Goal: Task Accomplishment & Management: Manage account settings

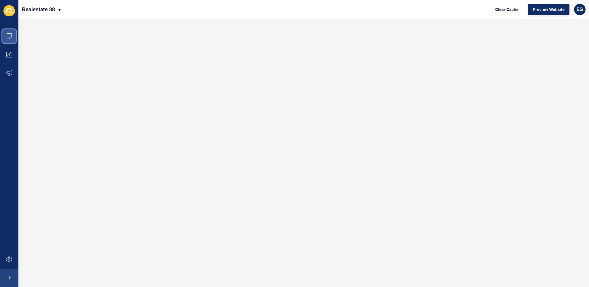
click at [11, 38] on icon at bounding box center [9, 36] width 6 height 6
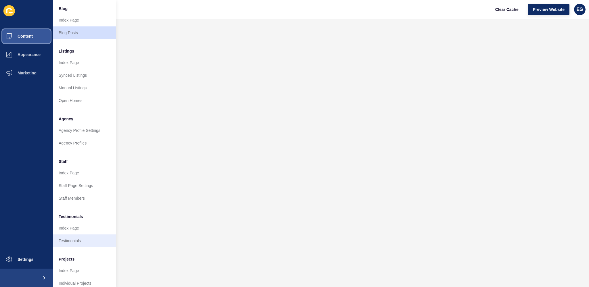
scroll to position [54, 0]
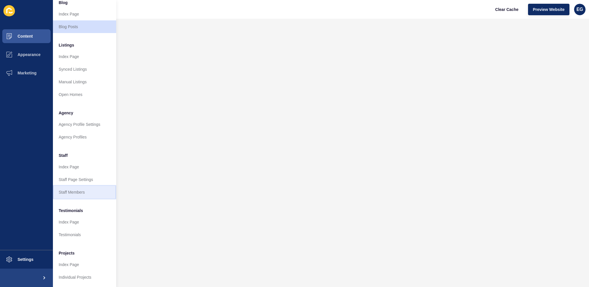
click at [69, 188] on link "Staff Members" at bounding box center [84, 192] width 63 height 13
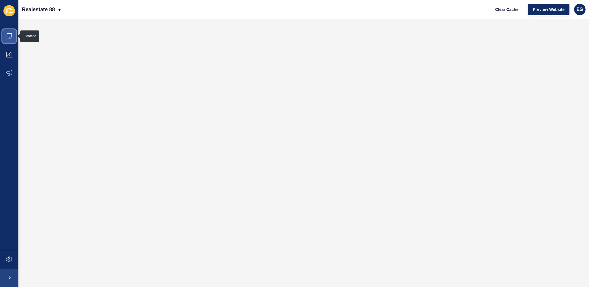
click at [12, 39] on icon at bounding box center [9, 36] width 6 height 6
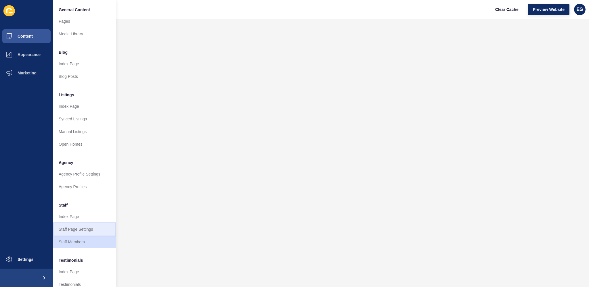
click at [106, 231] on link "Staff Page Settings" at bounding box center [84, 229] width 63 height 13
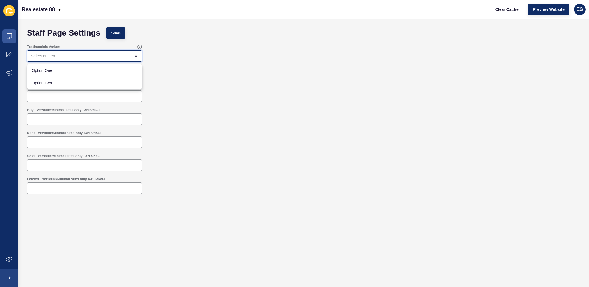
click at [79, 59] on div "close menu" at bounding box center [84, 55] width 115 height 11
click at [176, 85] on div "Default (OPTIONAL)" at bounding box center [303, 93] width 559 height 23
click at [133, 93] on div at bounding box center [84, 96] width 115 height 11
click at [201, 97] on div "Default (OPTIONAL)" at bounding box center [303, 93] width 559 height 23
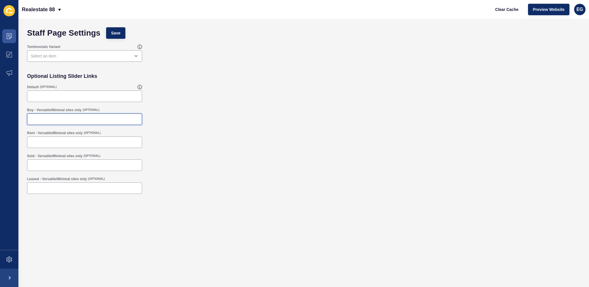
click at [137, 116] on input "Buy - Versatile/Minimal sites only" at bounding box center [85, 119] width 108 height 6
click at [199, 137] on div "Rent - Versatile/Minimal sites only (OPTIONAL)" at bounding box center [303, 139] width 559 height 23
click at [22, 37] on div "Staff Page Settings Save Testimonials Variant Optional Listing Slider Links Def…" at bounding box center [303, 153] width 570 height 268
click at [17, 33] on span at bounding box center [9, 36] width 18 height 18
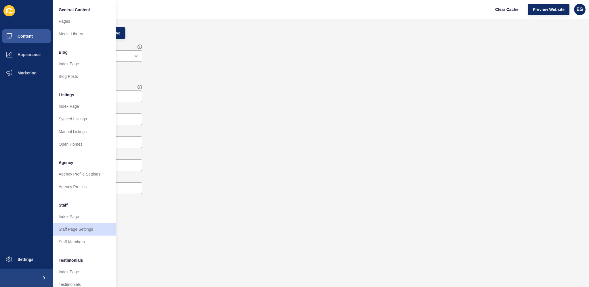
click at [251, 126] on div "Buy - Versatile/Minimal sites only (OPTIONAL)" at bounding box center [303, 116] width 559 height 23
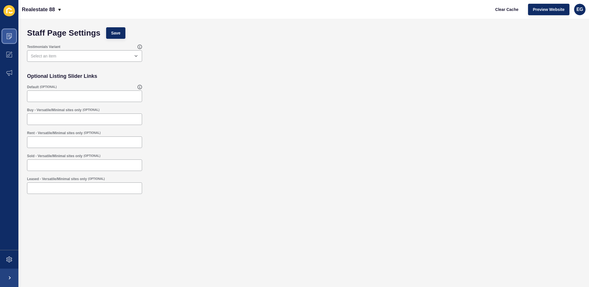
click at [11, 34] on icon at bounding box center [9, 36] width 5 height 6
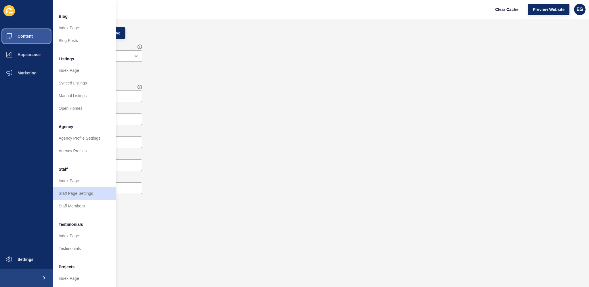
scroll to position [54, 0]
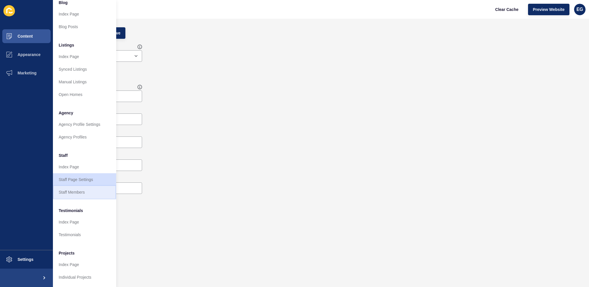
click at [84, 187] on link "Staff Members" at bounding box center [84, 192] width 63 height 13
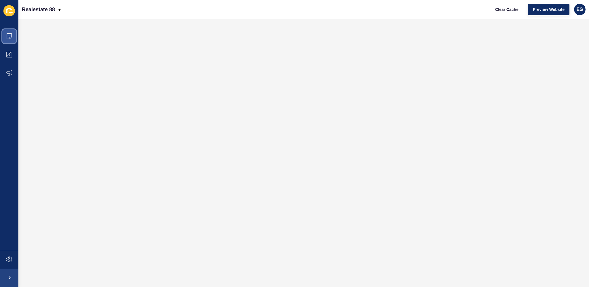
click at [13, 34] on span at bounding box center [9, 36] width 18 height 18
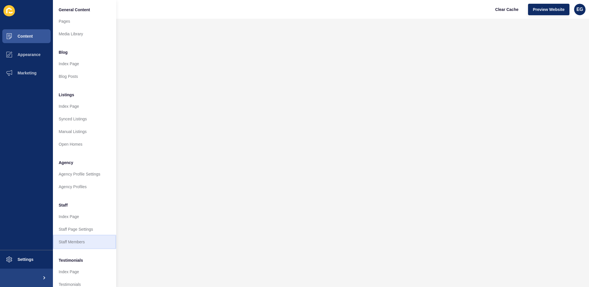
click at [86, 241] on link "Staff Members" at bounding box center [84, 242] width 63 height 13
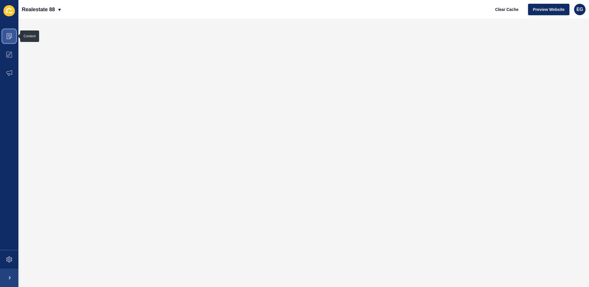
click at [9, 33] on span at bounding box center [9, 36] width 18 height 18
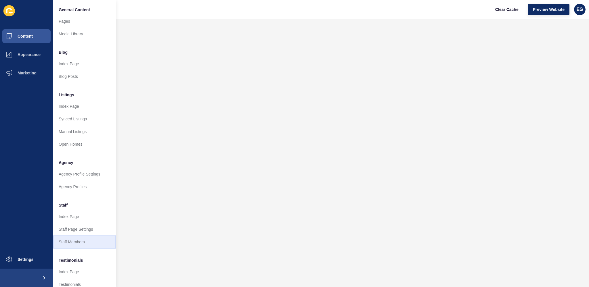
click at [64, 239] on link "Staff Members" at bounding box center [84, 242] width 63 height 13
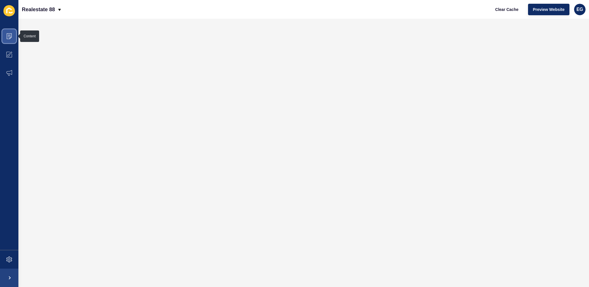
click at [9, 36] on icon at bounding box center [9, 36] width 6 height 6
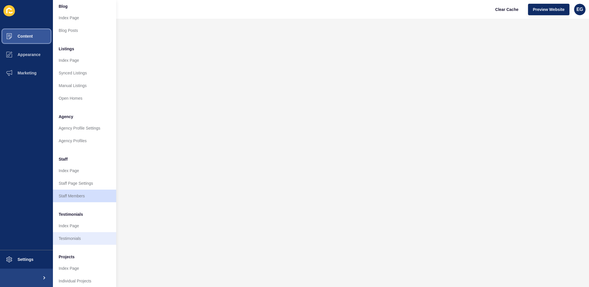
scroll to position [54, 0]
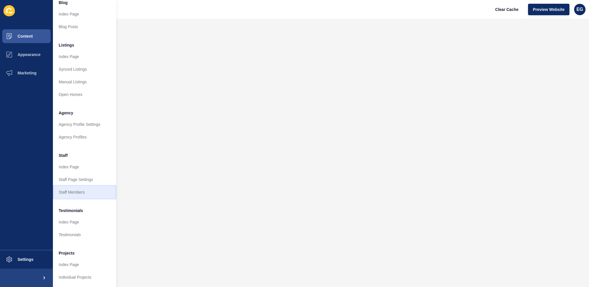
click at [89, 189] on link "Staff Members" at bounding box center [84, 192] width 63 height 13
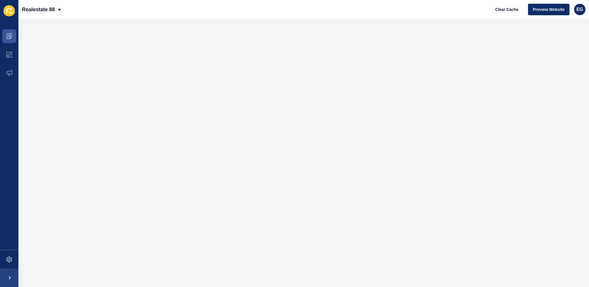
scroll to position [0, 0]
click at [11, 39] on span at bounding box center [9, 36] width 18 height 18
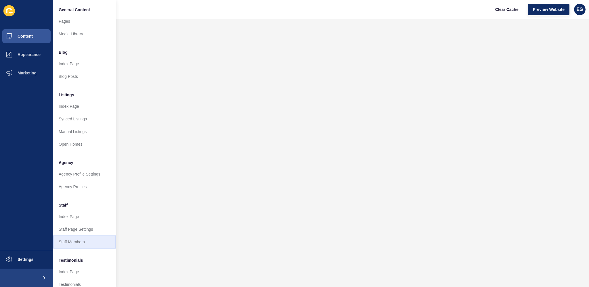
click at [84, 243] on link "Staff Members" at bounding box center [84, 242] width 63 height 13
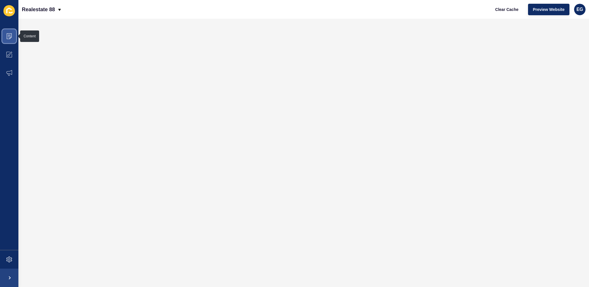
click at [12, 38] on span at bounding box center [9, 36] width 18 height 18
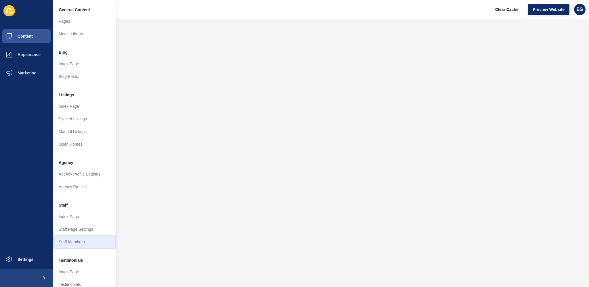
click at [65, 239] on link "Staff Members" at bounding box center [84, 242] width 63 height 13
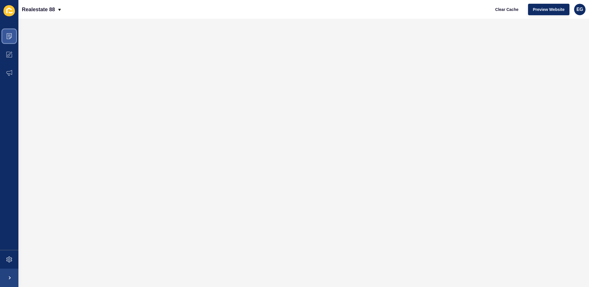
click at [6, 35] on span at bounding box center [9, 36] width 18 height 18
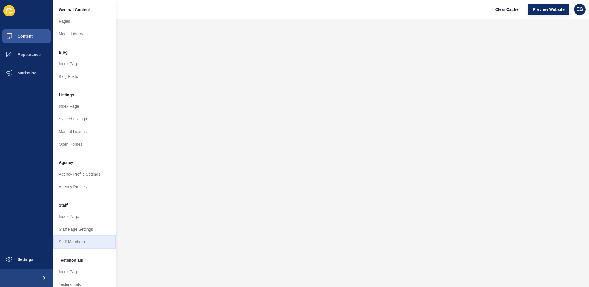
click at [89, 241] on link "Staff Members" at bounding box center [84, 242] width 63 height 13
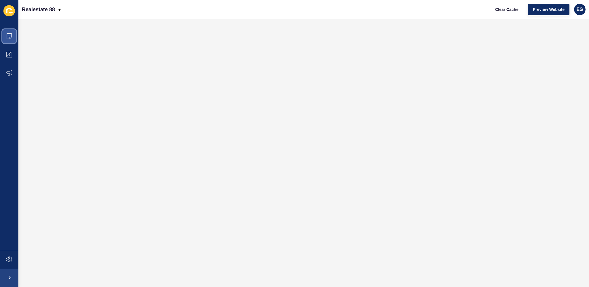
click at [9, 35] on icon at bounding box center [9, 35] width 3 height 0
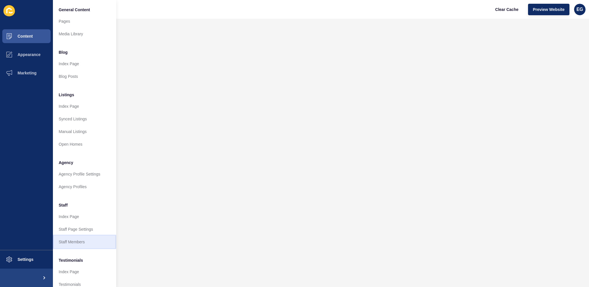
click at [84, 244] on link "Staff Members" at bounding box center [84, 242] width 63 height 13
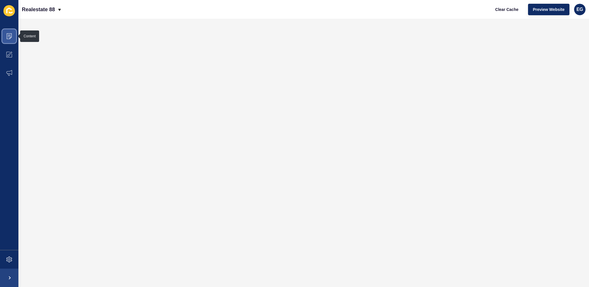
click at [14, 34] on span at bounding box center [9, 36] width 18 height 18
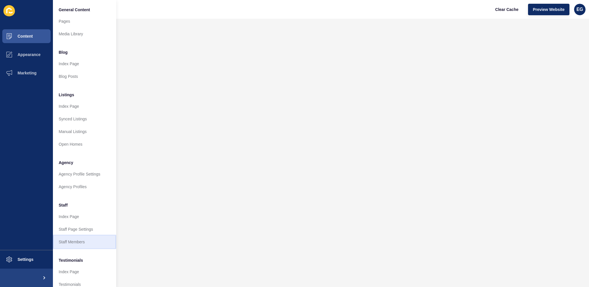
click at [97, 238] on link "Staff Members" at bounding box center [84, 242] width 63 height 13
